Goal: Task Accomplishment & Management: Complete application form

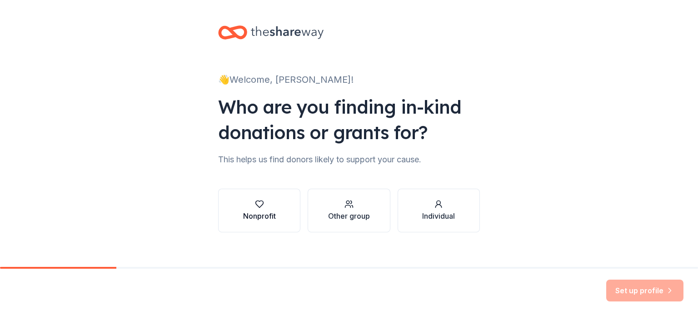
click at [253, 198] on button "Nonprofit" at bounding box center [259, 211] width 82 height 44
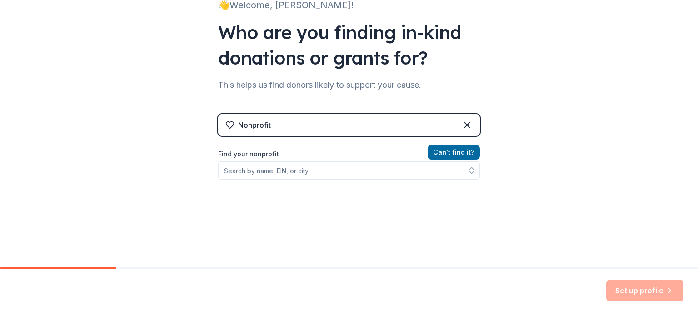
scroll to position [75, 0]
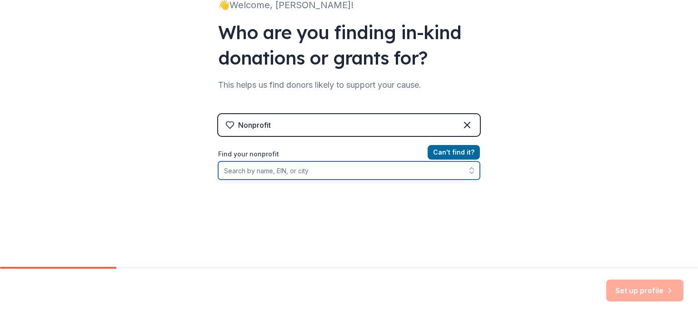
click at [260, 173] on input "Find your nonprofit" at bounding box center [349, 170] width 262 height 18
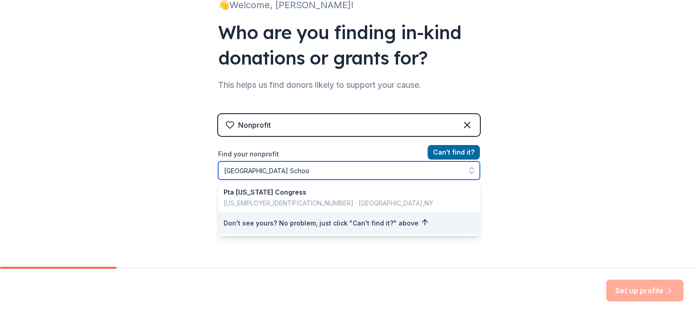
type input "[GEOGRAPHIC_DATA]"
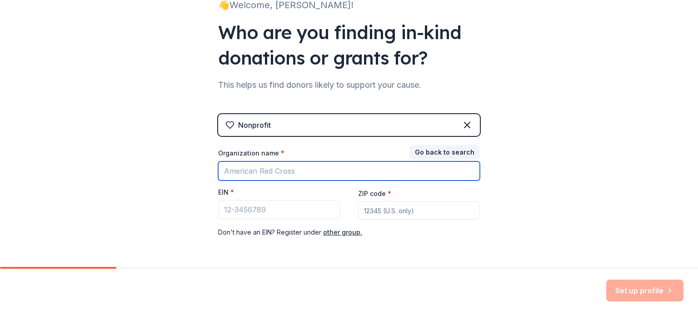
click at [360, 166] on input "Organization name *" at bounding box center [349, 170] width 262 height 19
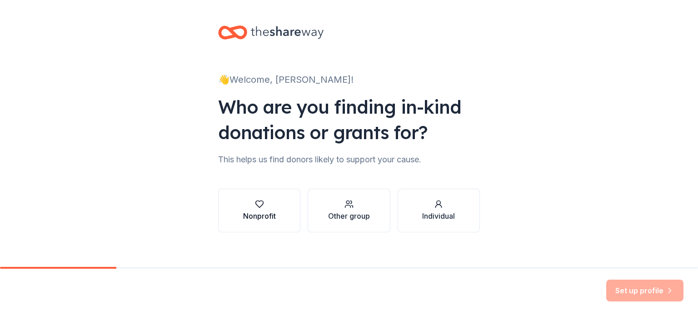
click at [252, 189] on button "Nonprofit" at bounding box center [259, 211] width 82 height 44
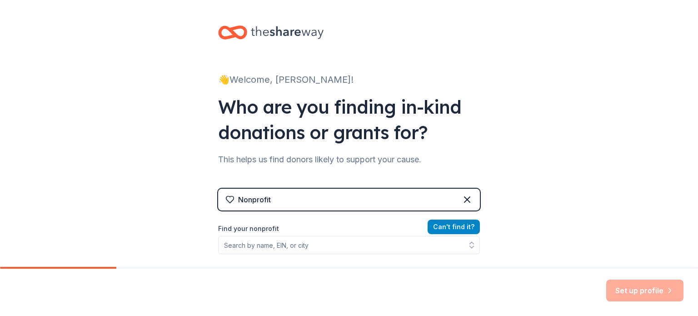
click at [430, 221] on button "Can ' t find it?" at bounding box center [454, 226] width 52 height 15
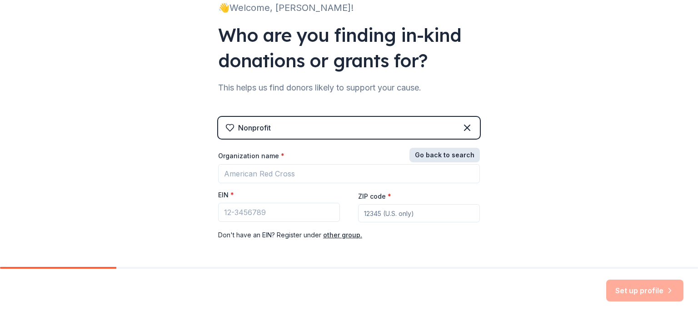
scroll to position [107, 0]
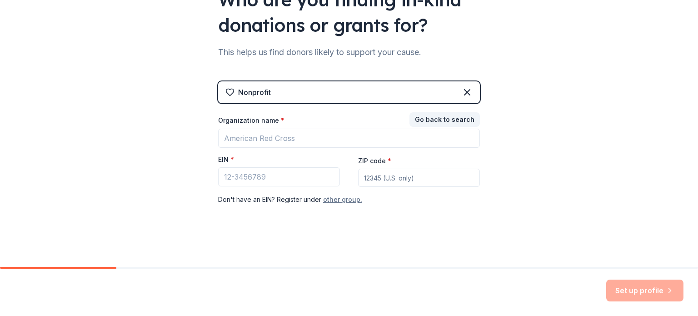
click at [342, 196] on button "other group." at bounding box center [342, 199] width 39 height 11
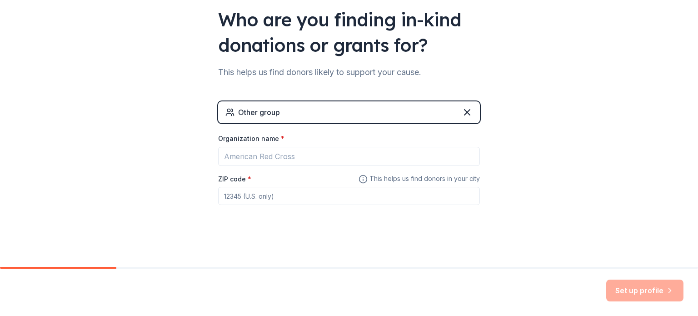
scroll to position [87, 0]
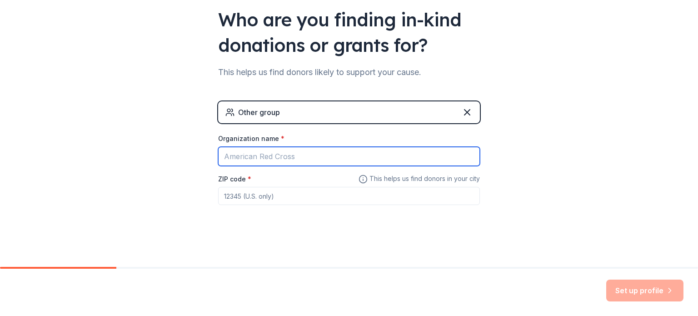
click at [337, 156] on input "Organization name *" at bounding box center [349, 156] width 262 height 19
type input "[GEOGRAPHIC_DATA]"
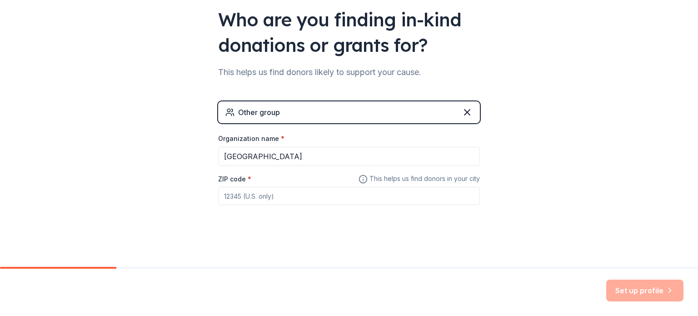
click at [304, 194] on input "ZIP code *" at bounding box center [349, 196] width 262 height 18
type input "5"
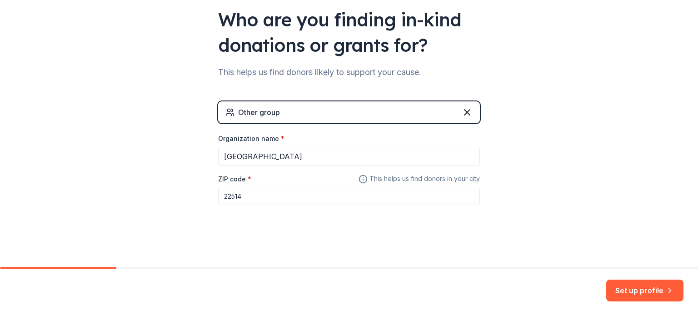
type input "22514"
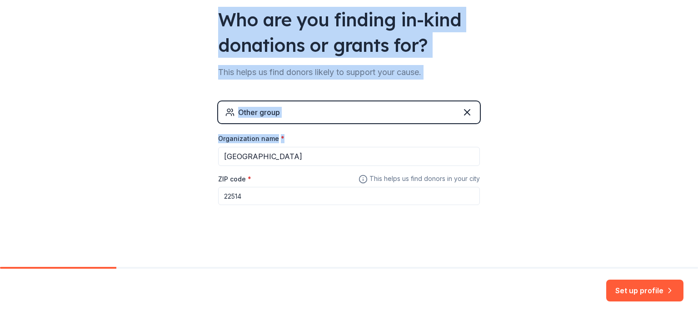
drag, startPoint x: 290, startPoint y: 145, endPoint x: 5, endPoint y: -40, distance: 339.5
click at [5, 0] on html "👋 Welcome, [PERSON_NAME]! Who are you finding in-kind donations or grants for? …" at bounding box center [349, 158] width 698 height 316
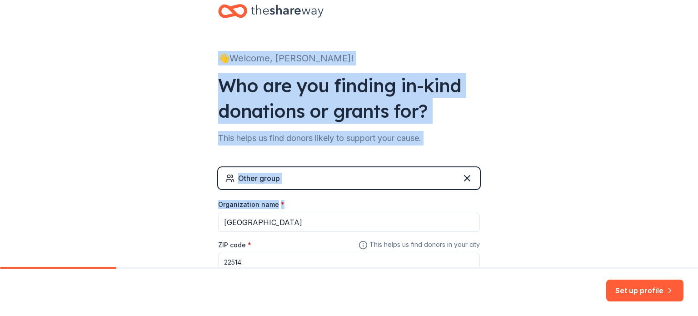
click at [572, 143] on div "👋 Welcome, [PERSON_NAME]! Who are you finding in-kind donations or grants for? …" at bounding box center [349, 156] width 698 height 354
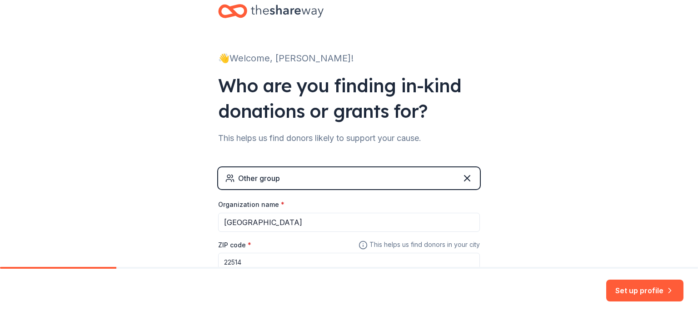
scroll to position [87, 0]
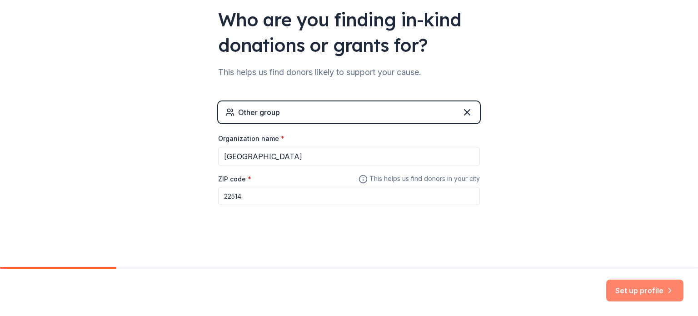
click at [654, 292] on button "Set up profile" at bounding box center [644, 290] width 77 height 22
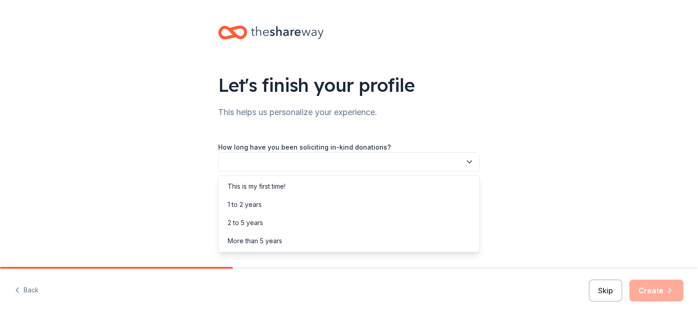
click at [430, 167] on button "button" at bounding box center [349, 161] width 262 height 19
click at [402, 187] on div "This is my first time!" at bounding box center [348, 186] width 257 height 18
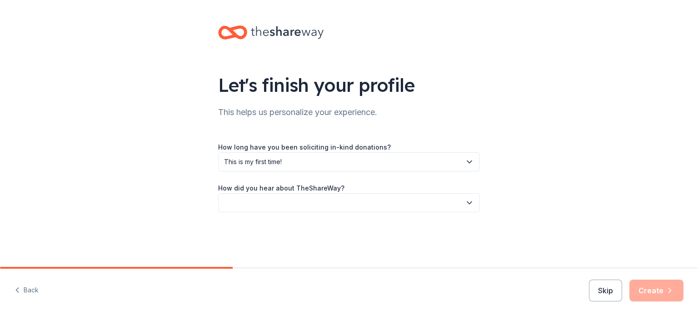
click at [402, 205] on button "button" at bounding box center [349, 202] width 262 height 19
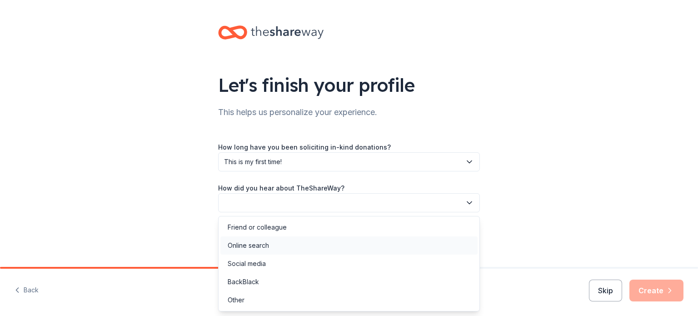
click at [366, 239] on div "Online search" at bounding box center [348, 245] width 257 height 18
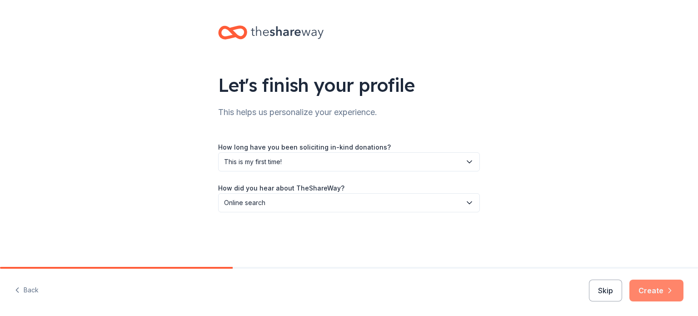
click at [649, 289] on button "Create" at bounding box center [656, 290] width 54 height 22
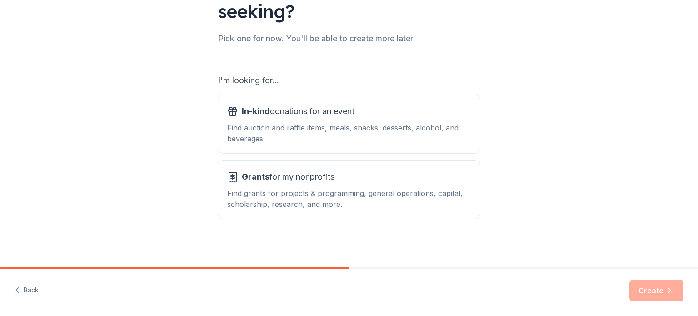
scroll to position [100, 0]
click at [292, 129] on div "Find auction and raffle items, meals, snacks, desserts, alcohol, and beverages." at bounding box center [349, 132] width 244 height 22
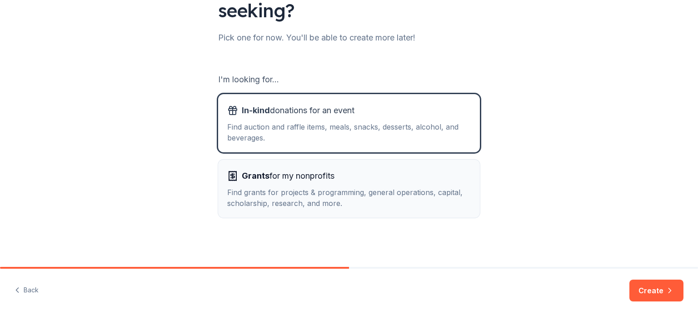
click at [336, 181] on div "Grants for my nonprofits" at bounding box center [349, 176] width 244 height 15
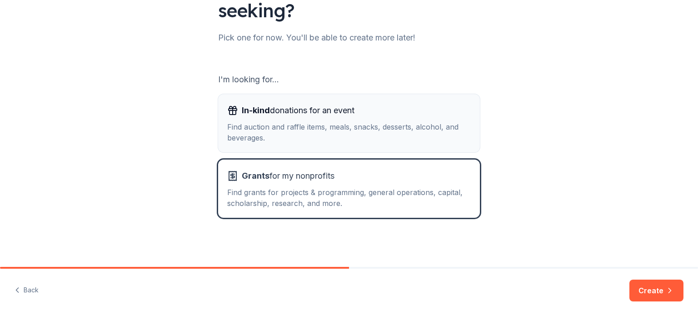
click at [351, 127] on div "Find auction and raffle items, meals, snacks, desserts, alcohol, and beverages." at bounding box center [349, 132] width 244 height 22
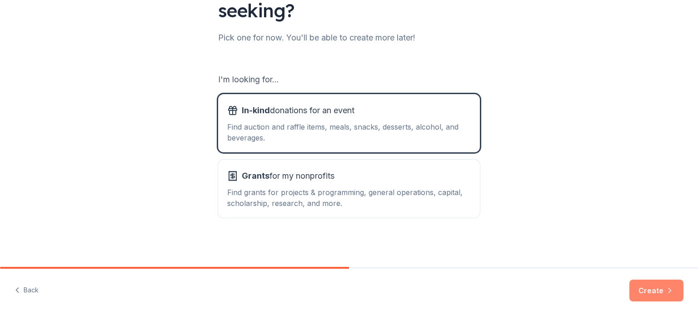
click at [663, 283] on button "Create" at bounding box center [656, 290] width 54 height 22
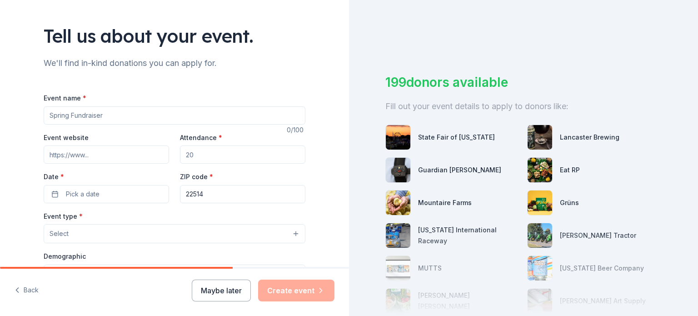
scroll to position [50, 0]
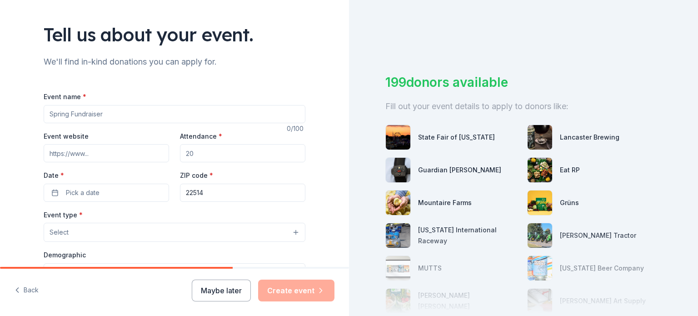
click at [248, 110] on input "Event name *" at bounding box center [175, 114] width 262 height 18
type input "CARE Team Night"
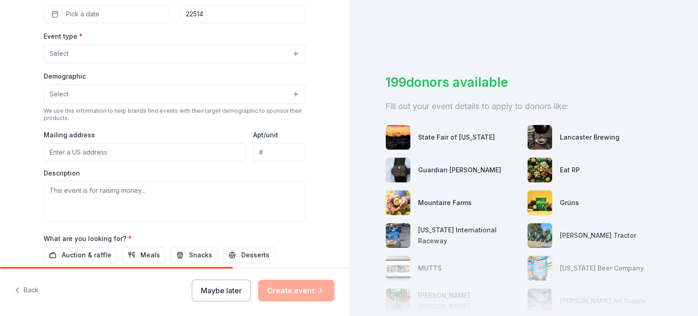
scroll to position [229, 0]
